Goal: Find specific page/section: Find specific page/section

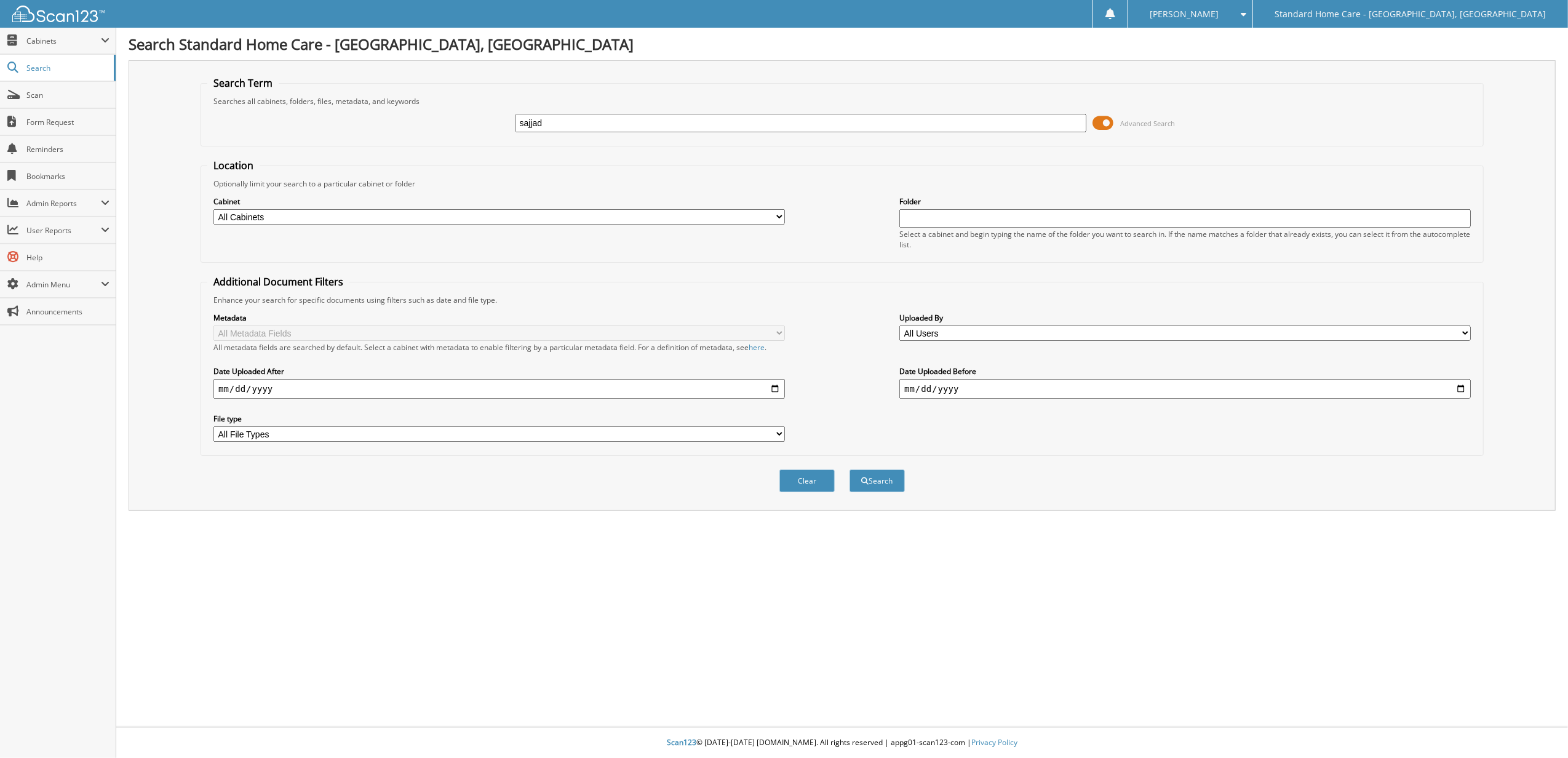
type input "sajjad"
click at [850, 469] on button "Search" at bounding box center [877, 481] width 55 height 22
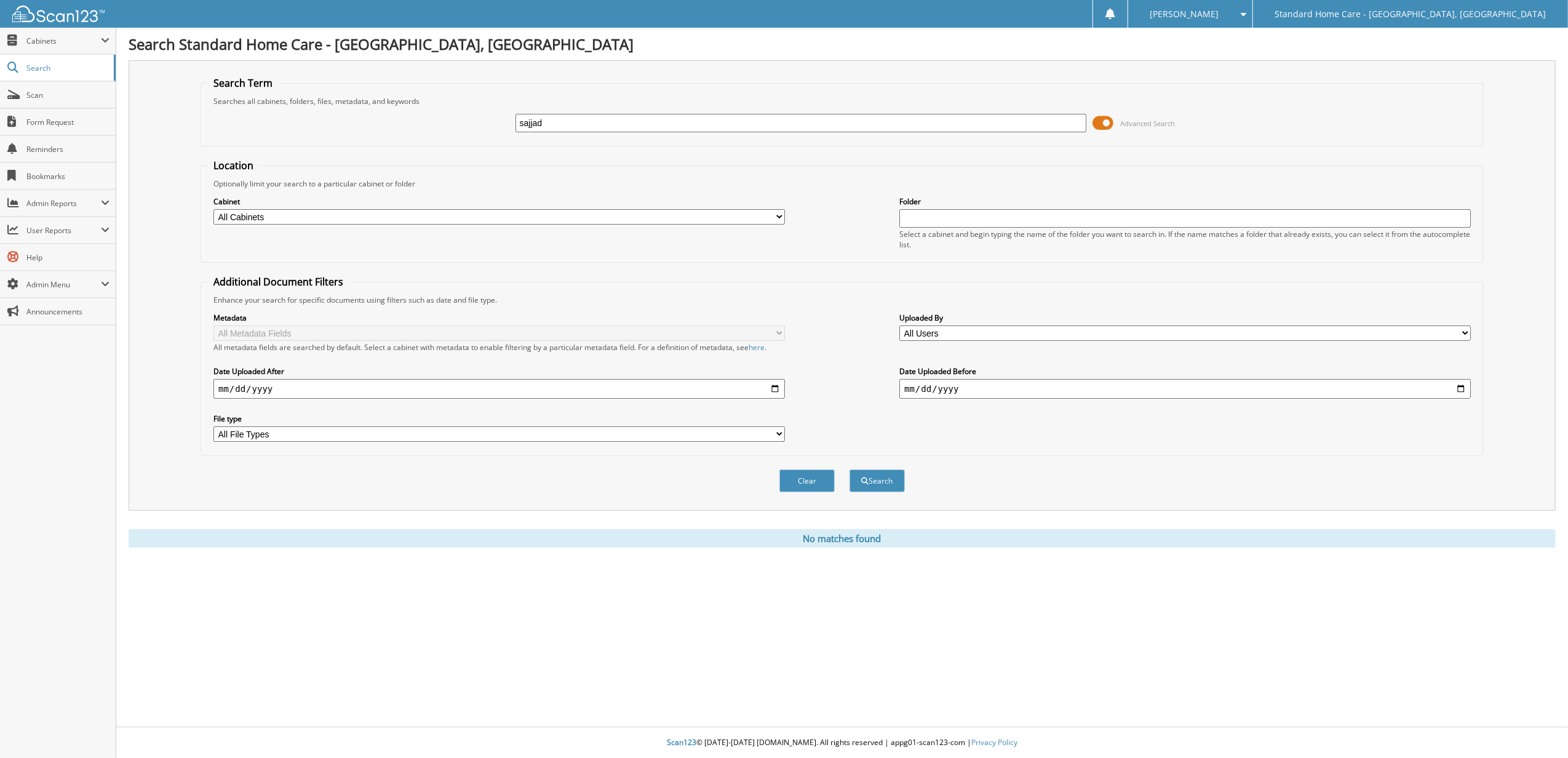
drag, startPoint x: 598, startPoint y: 130, endPoint x: 219, endPoint y: 111, distance: 379.5
click at [254, 111] on div "sajjad Advanced Search" at bounding box center [842, 123] width 1270 height 33
type input "[PERSON_NAME]"
click at [850, 469] on button "Search" at bounding box center [877, 481] width 55 height 22
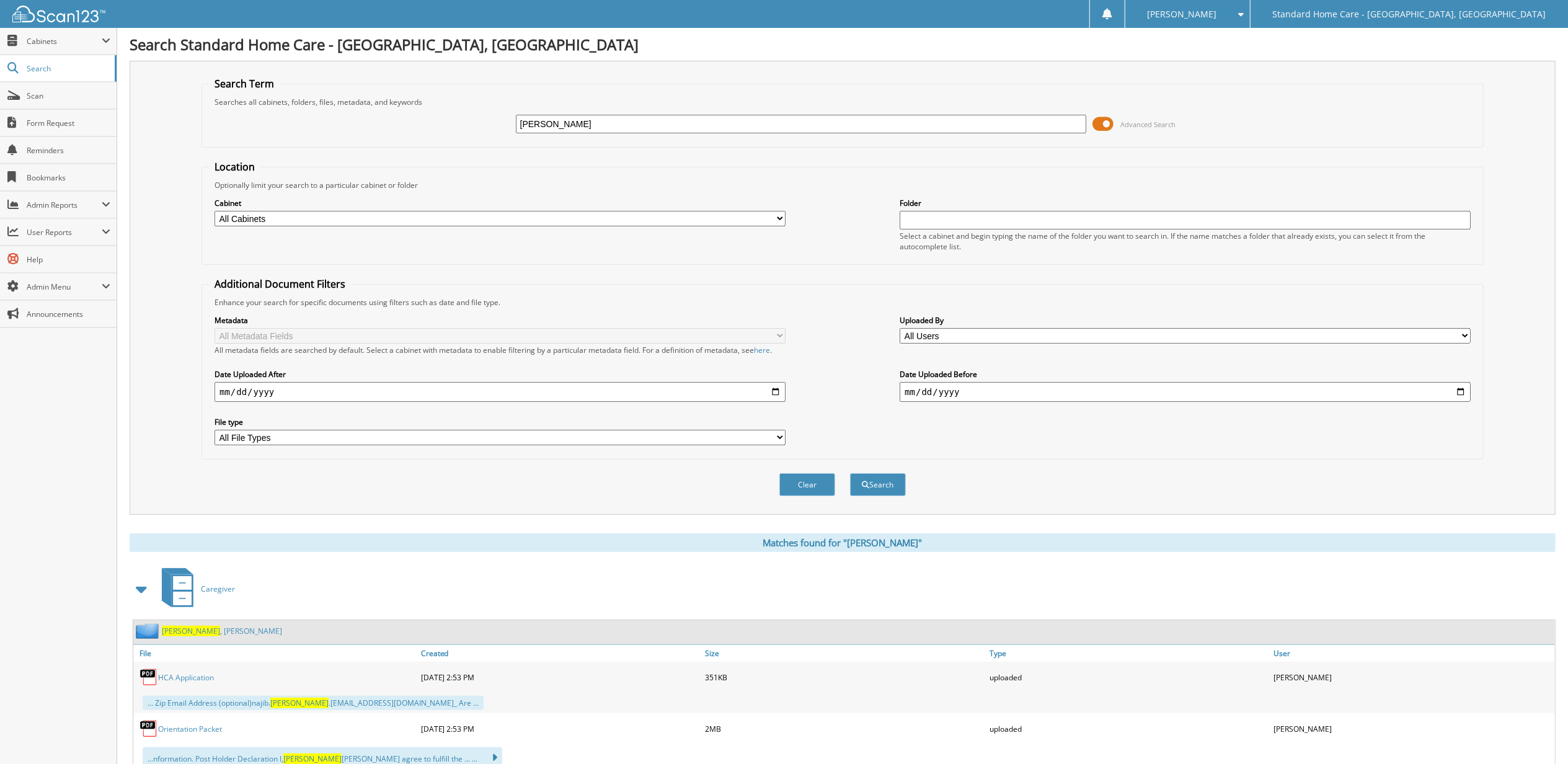
click at [732, 137] on div "ahmed Advanced Search" at bounding box center [843, 124] width 1269 height 33
click at [748, 129] on input "ahmed" at bounding box center [801, 125] width 571 height 19
type input "a"
type input "sajjad"
click at [851, 473] on button "Search" at bounding box center [878, 484] width 56 height 23
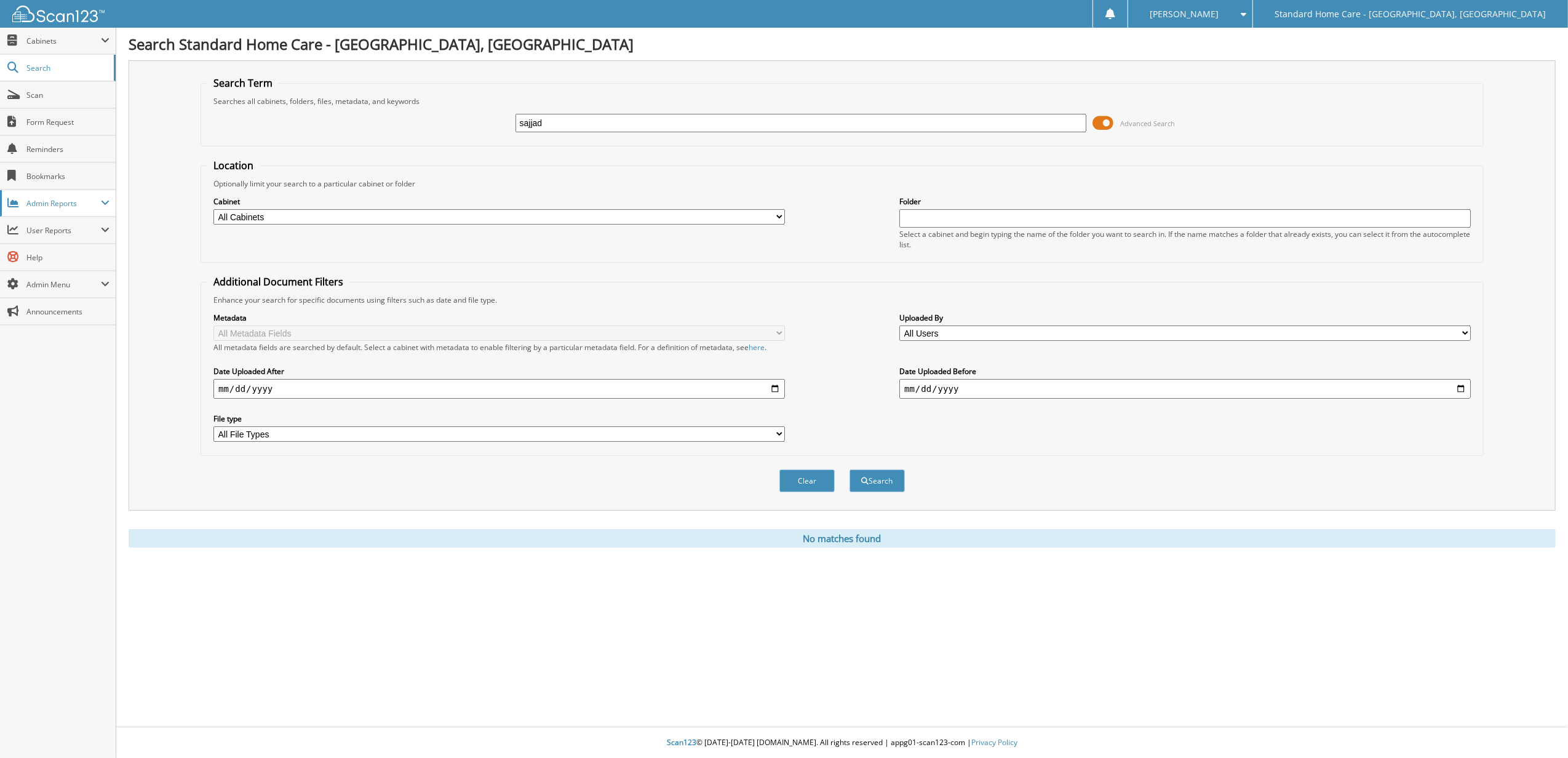
click at [93, 211] on span "Admin Reports" at bounding box center [57, 203] width 115 height 26
click at [96, 368] on span "User Reports" at bounding box center [63, 363] width 74 height 10
click at [70, 282] on span "All Recent Activity" at bounding box center [64, 284] width 91 height 11
